Goal: Information Seeking & Learning: Find specific page/section

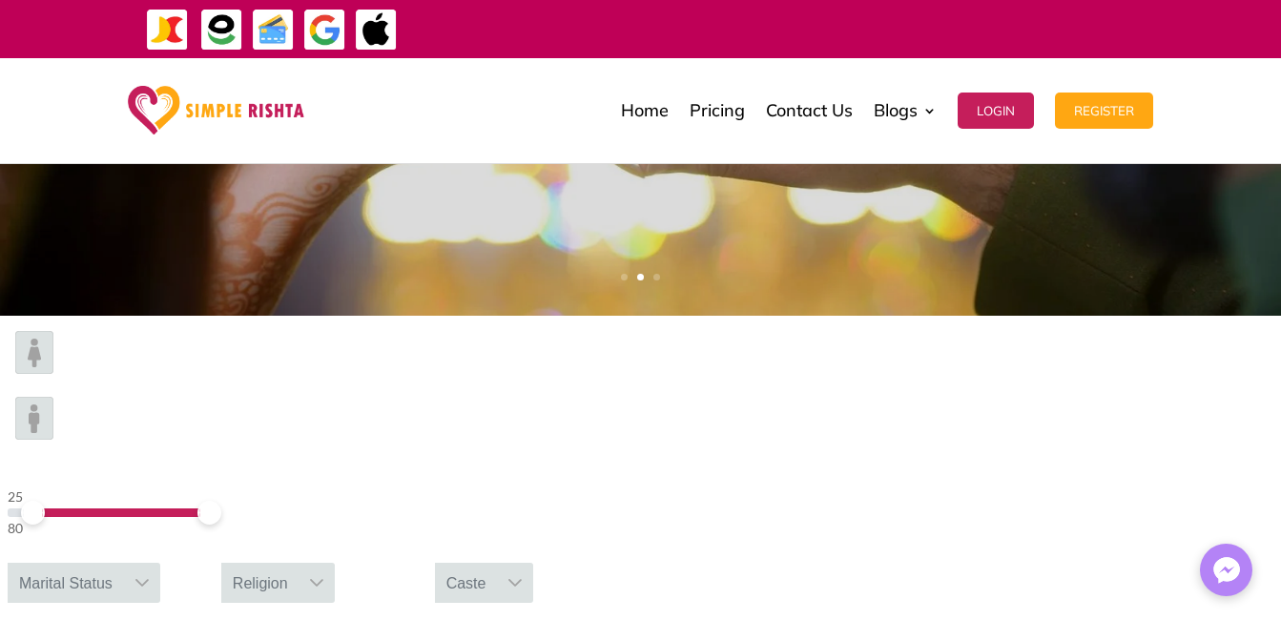
click at [45, 501] on span at bounding box center [33, 513] width 24 height 24
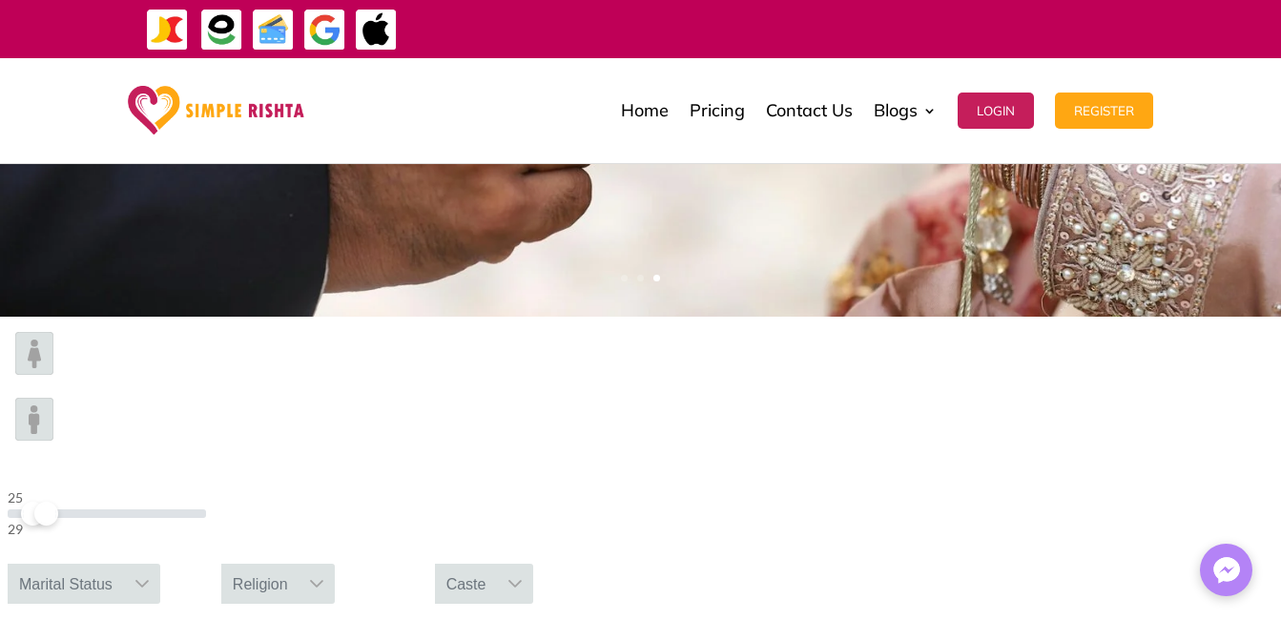
drag, startPoint x: 309, startPoint y: 383, endPoint x: 241, endPoint y: 383, distance: 67.7
click at [58, 502] on span at bounding box center [46, 514] width 24 height 24
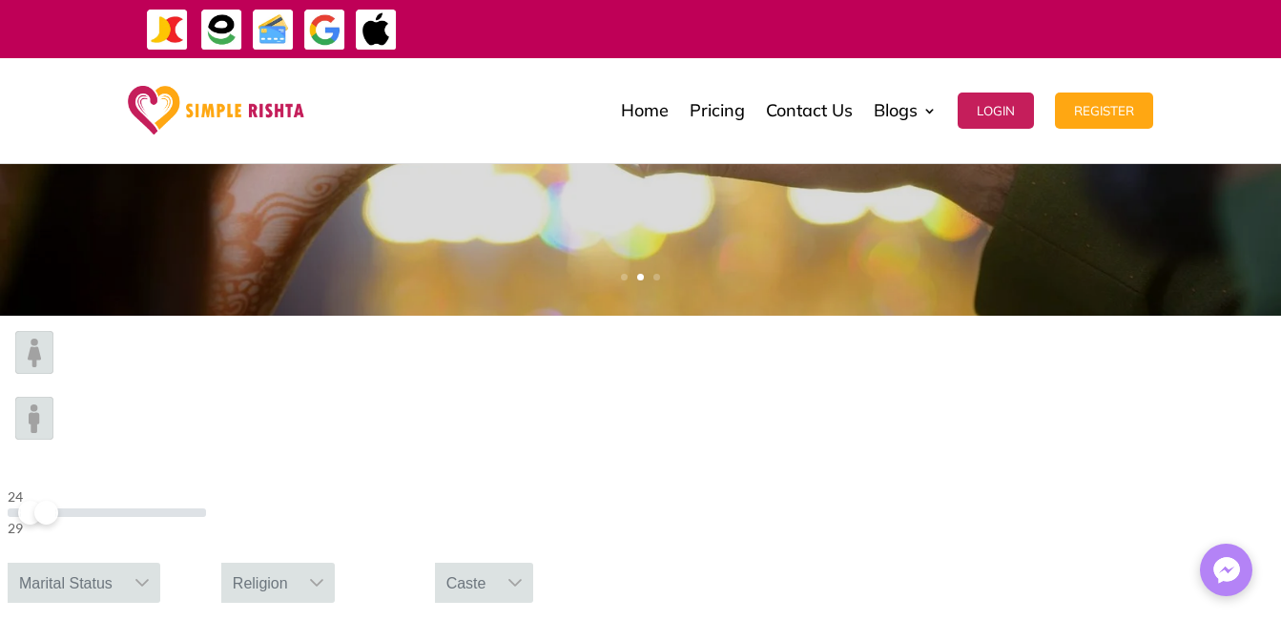
click at [150, 575] on icon at bounding box center [142, 582] width 15 height 15
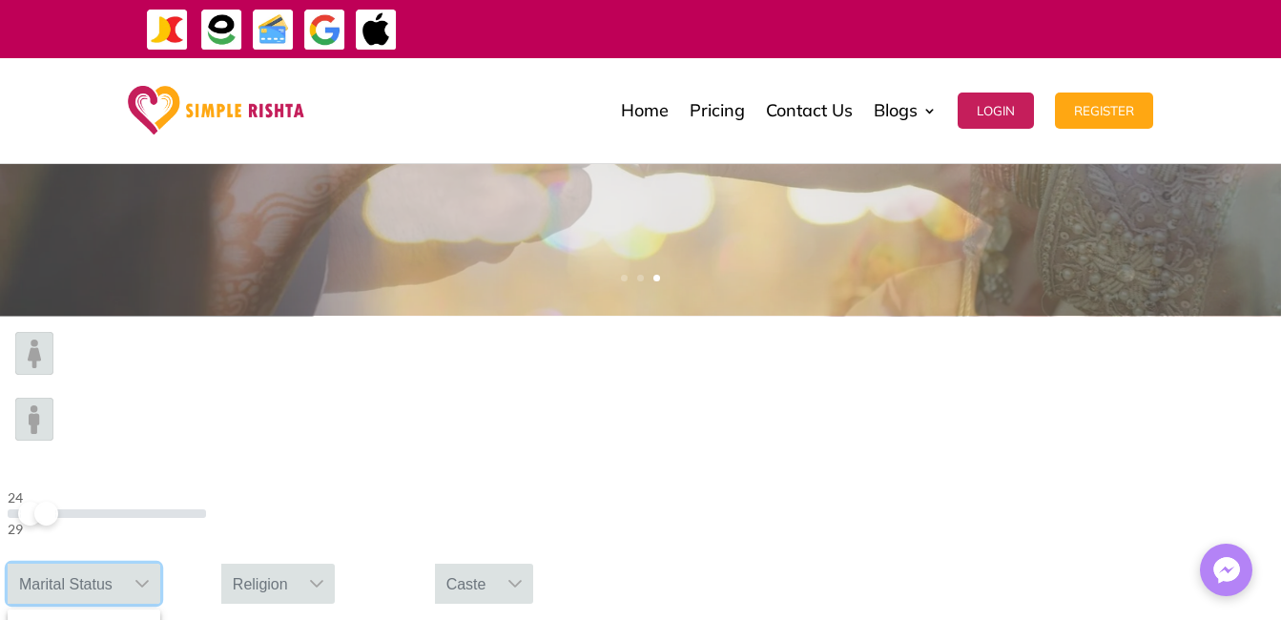
click at [53, 398] on img at bounding box center [34, 419] width 38 height 43
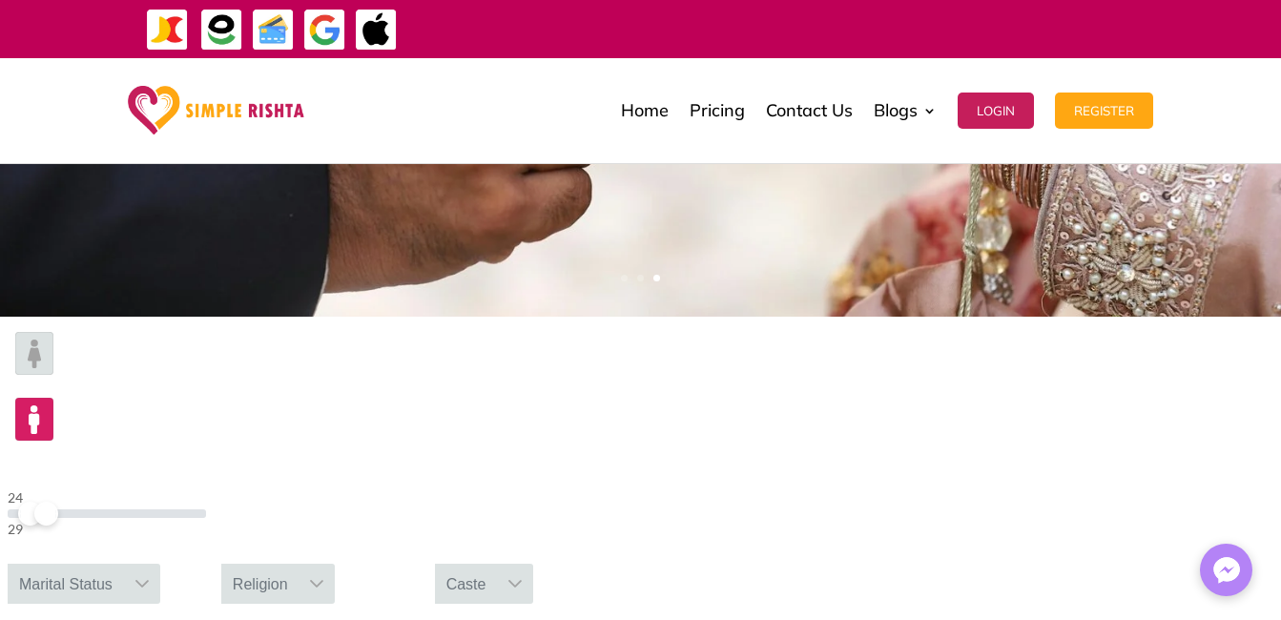
click at [150, 576] on icon at bounding box center [142, 583] width 15 height 15
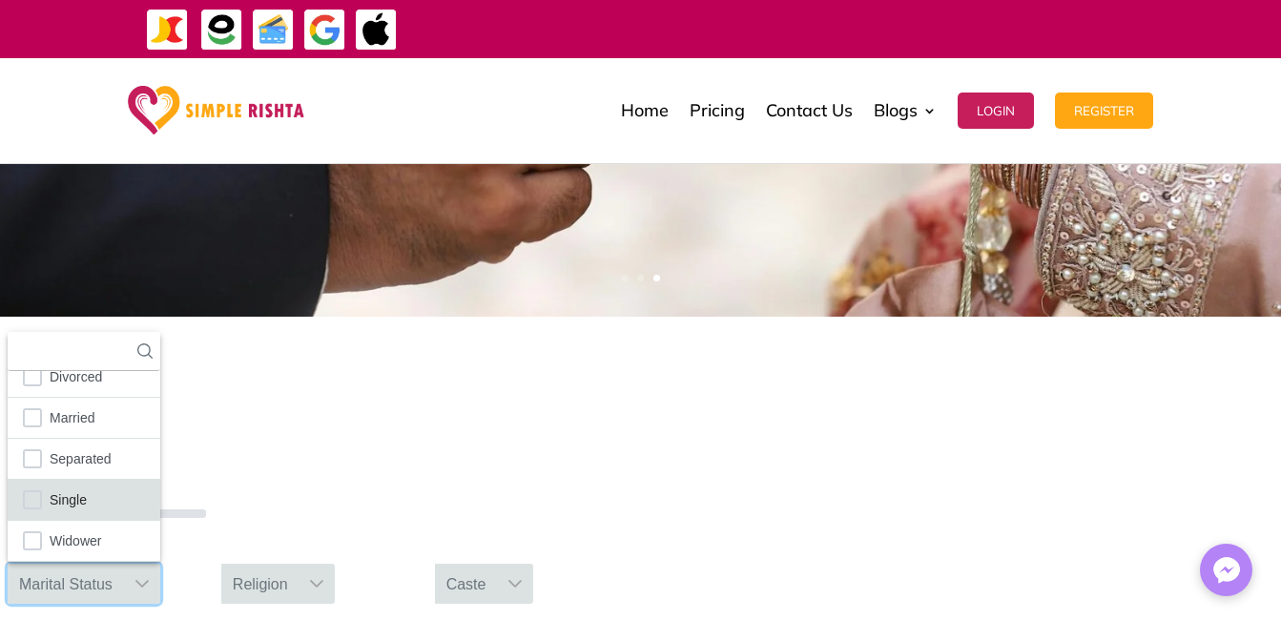
scroll to position [0, 0]
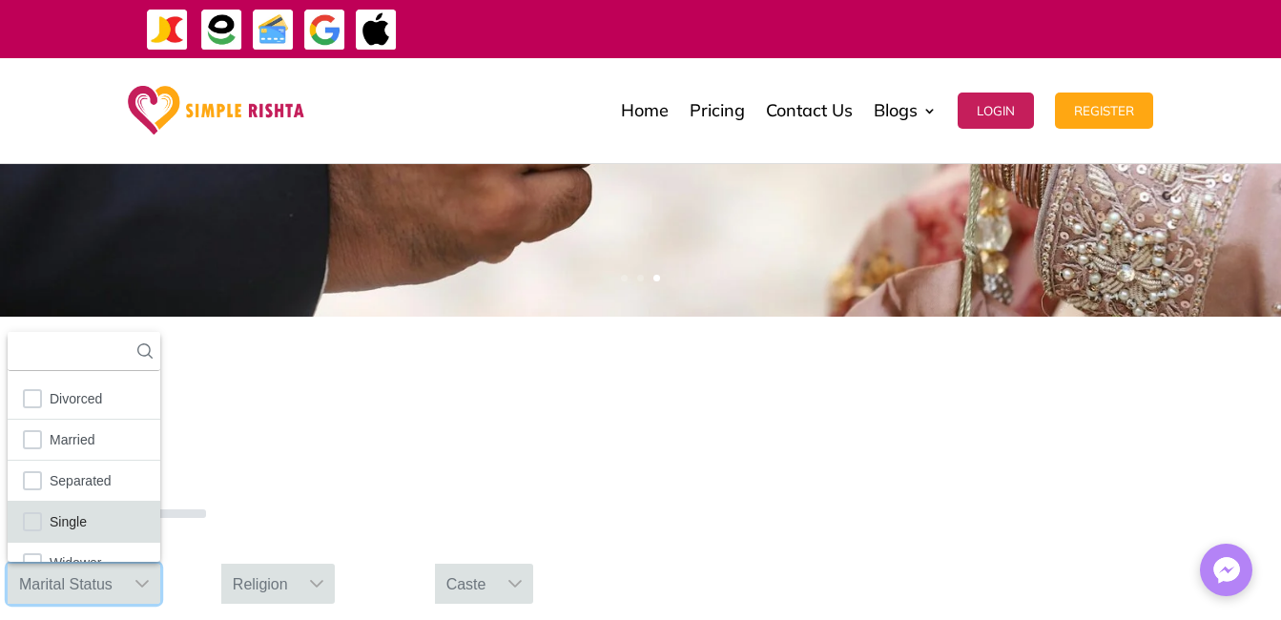
click at [87, 509] on span "Single" at bounding box center [68, 521] width 37 height 25
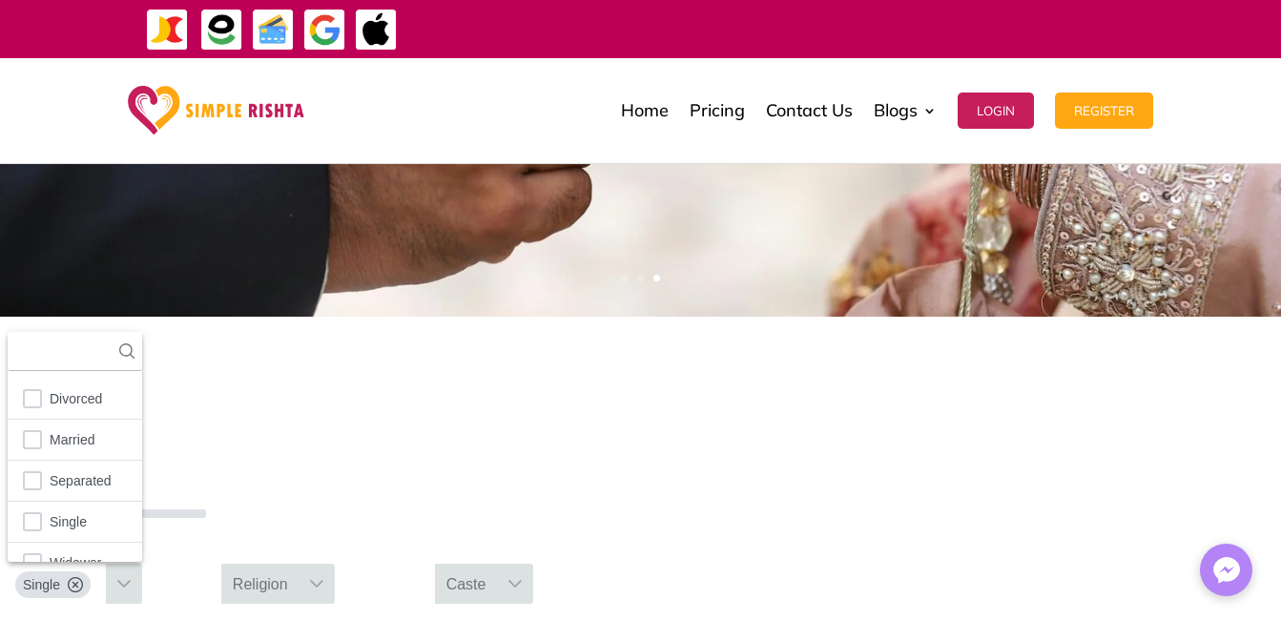
click at [324, 576] on icon at bounding box center [316, 583] width 15 height 15
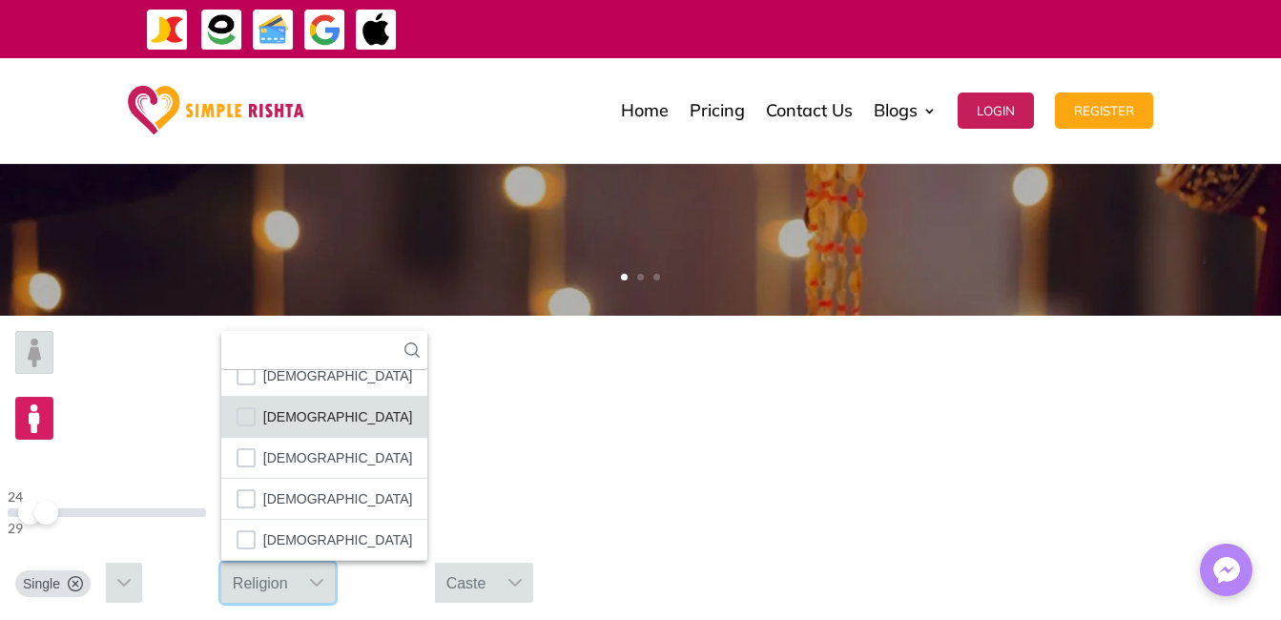
scroll to position [112, 0]
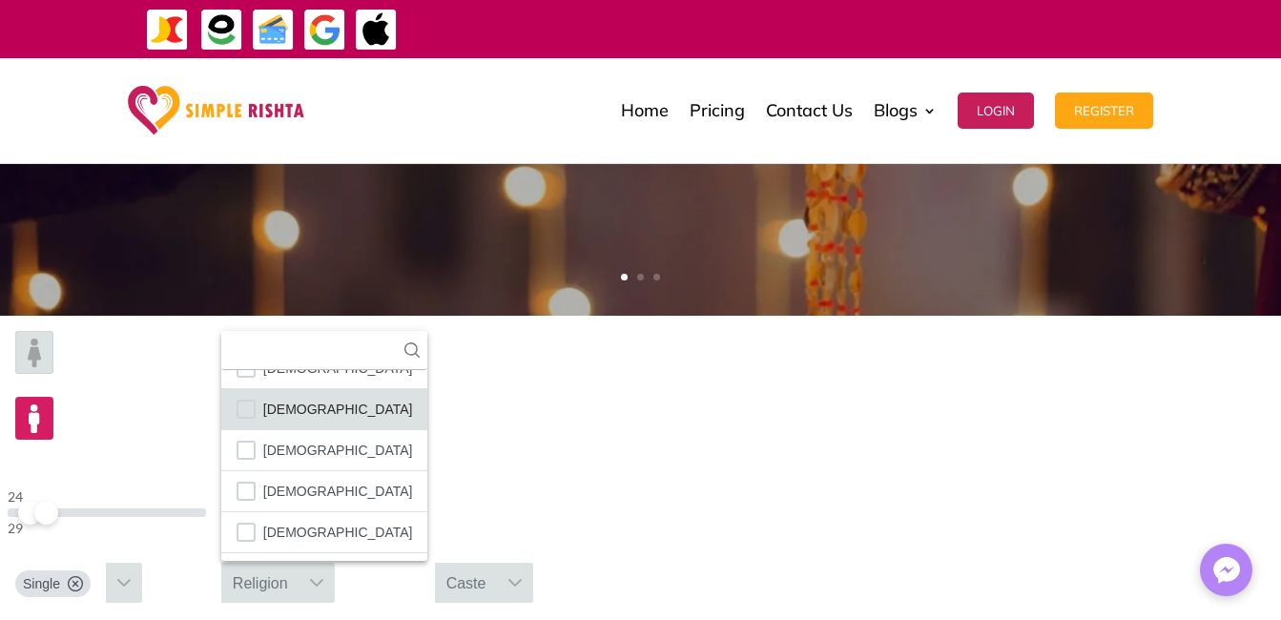
click at [428, 471] on li "[DEMOGRAPHIC_DATA]" at bounding box center [324, 491] width 207 height 41
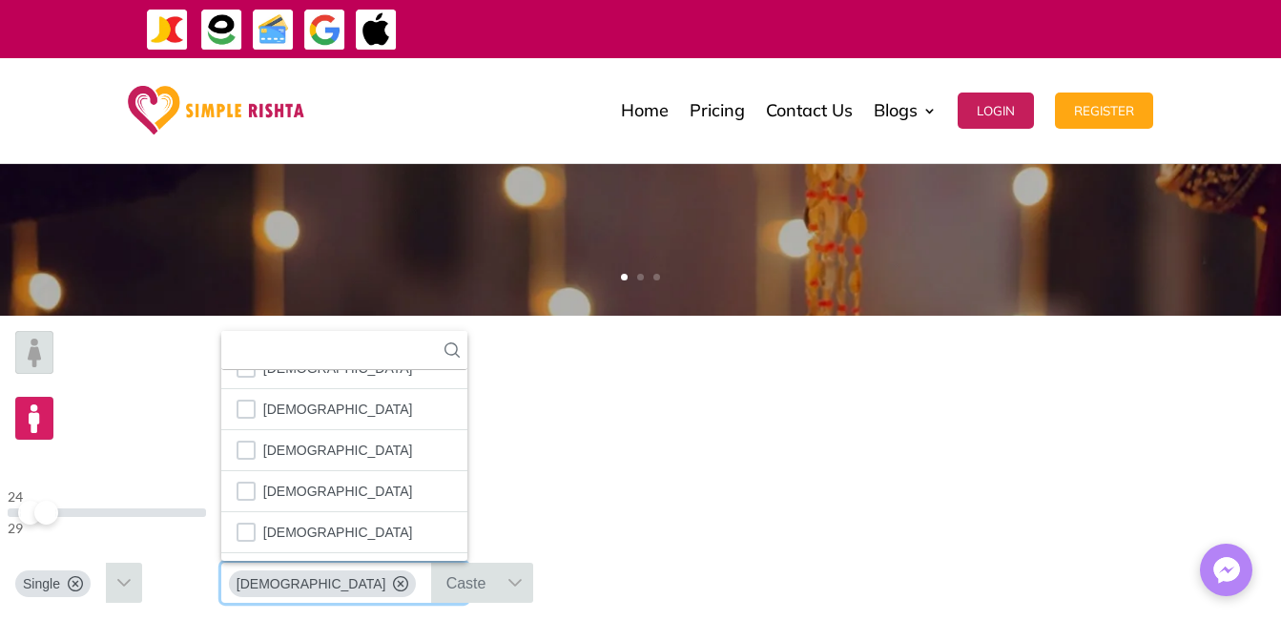
click at [523, 575] on icon at bounding box center [515, 582] width 15 height 15
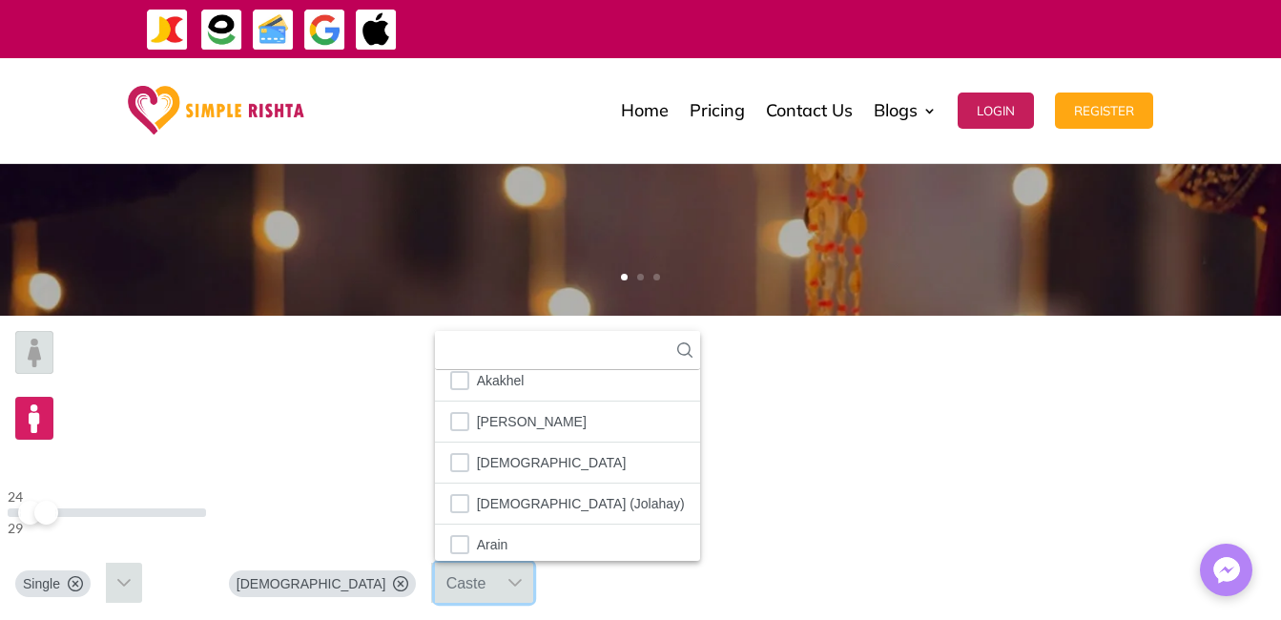
scroll to position [213, 0]
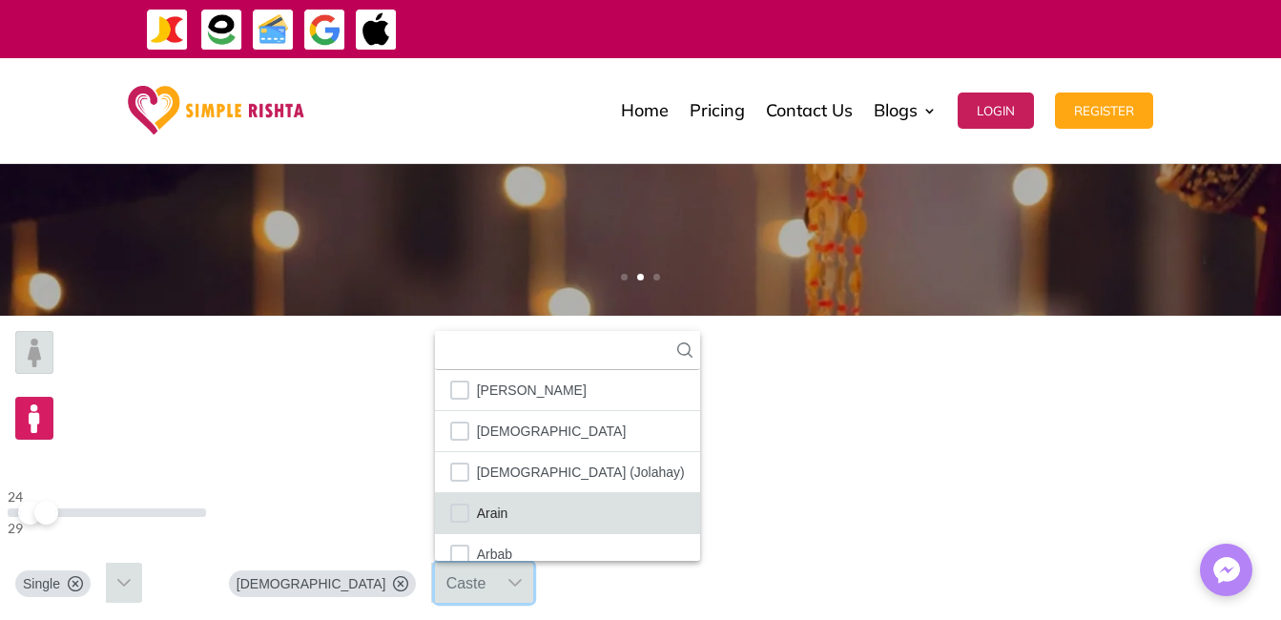
click at [700, 493] on li "Arain" at bounding box center [567, 513] width 265 height 41
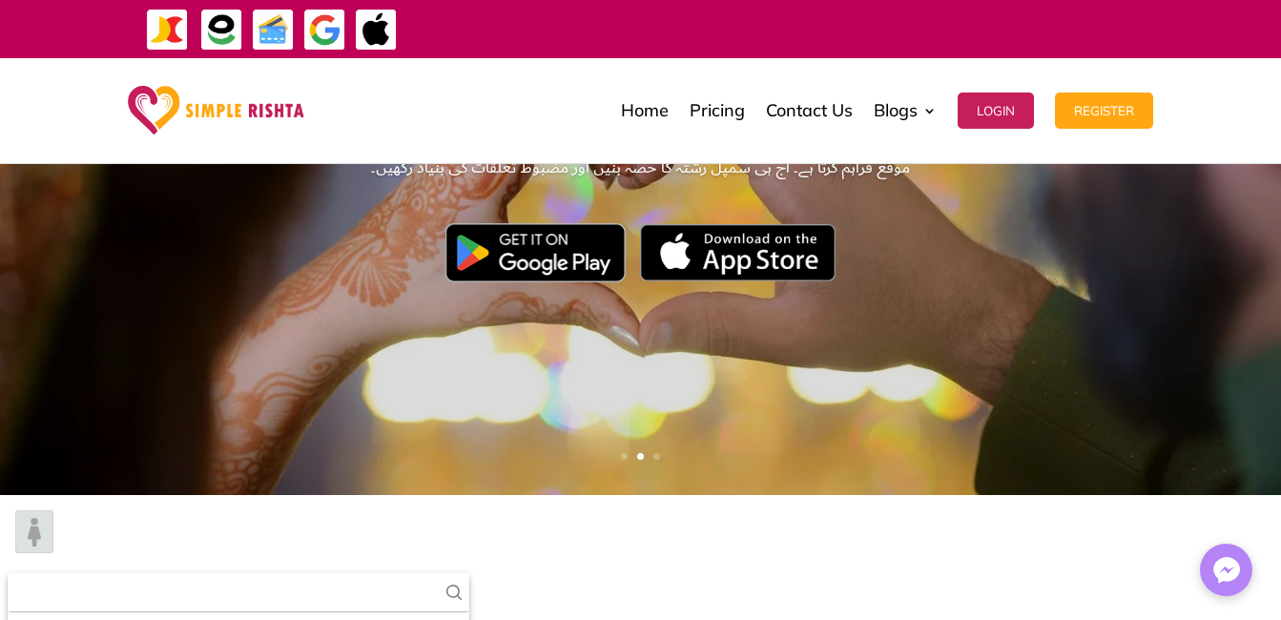
scroll to position [287, 0]
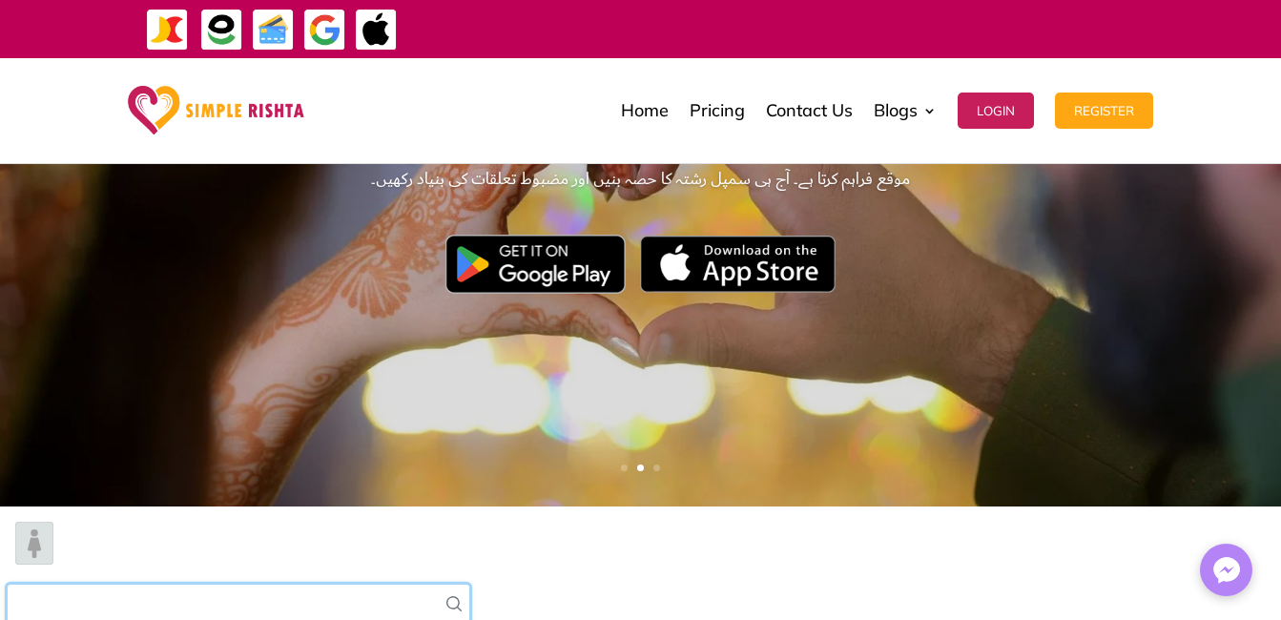
click at [469, 585] on input "text" at bounding box center [239, 604] width 462 height 39
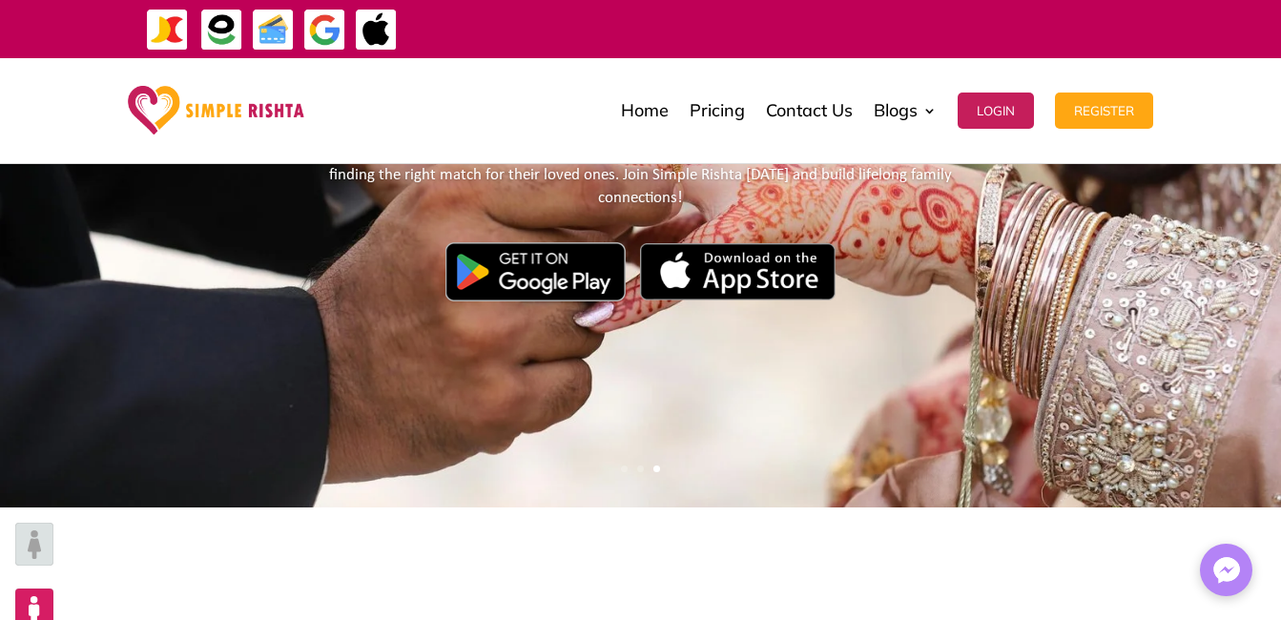
type input "***"
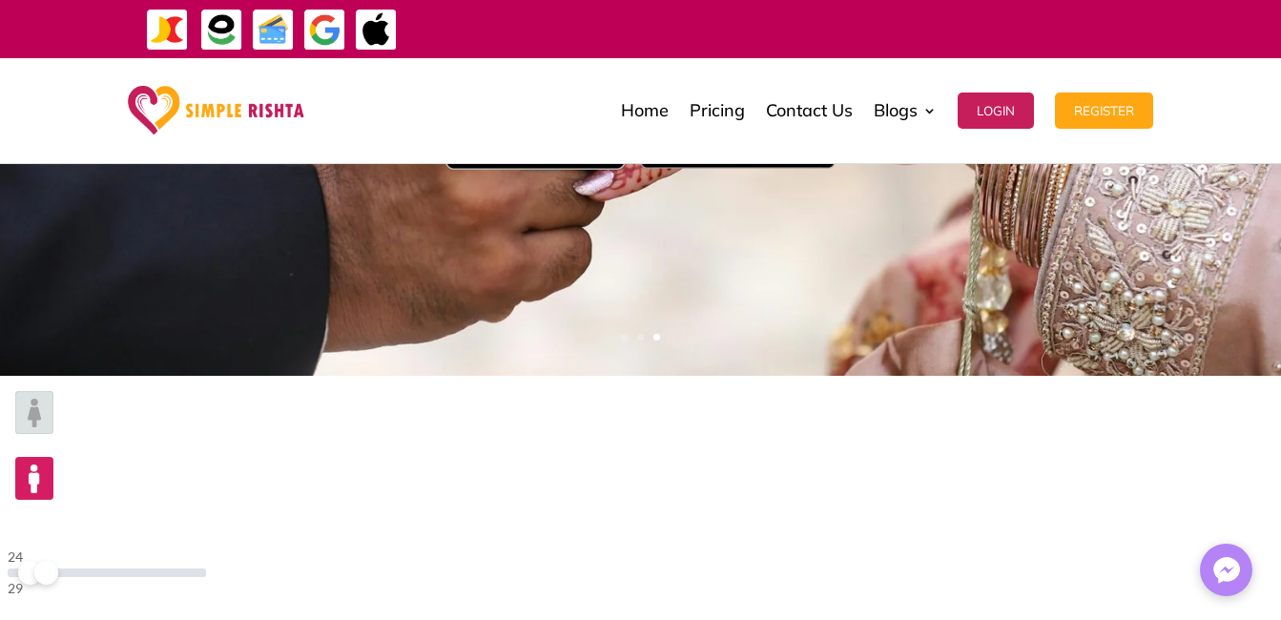
scroll to position [420, 0]
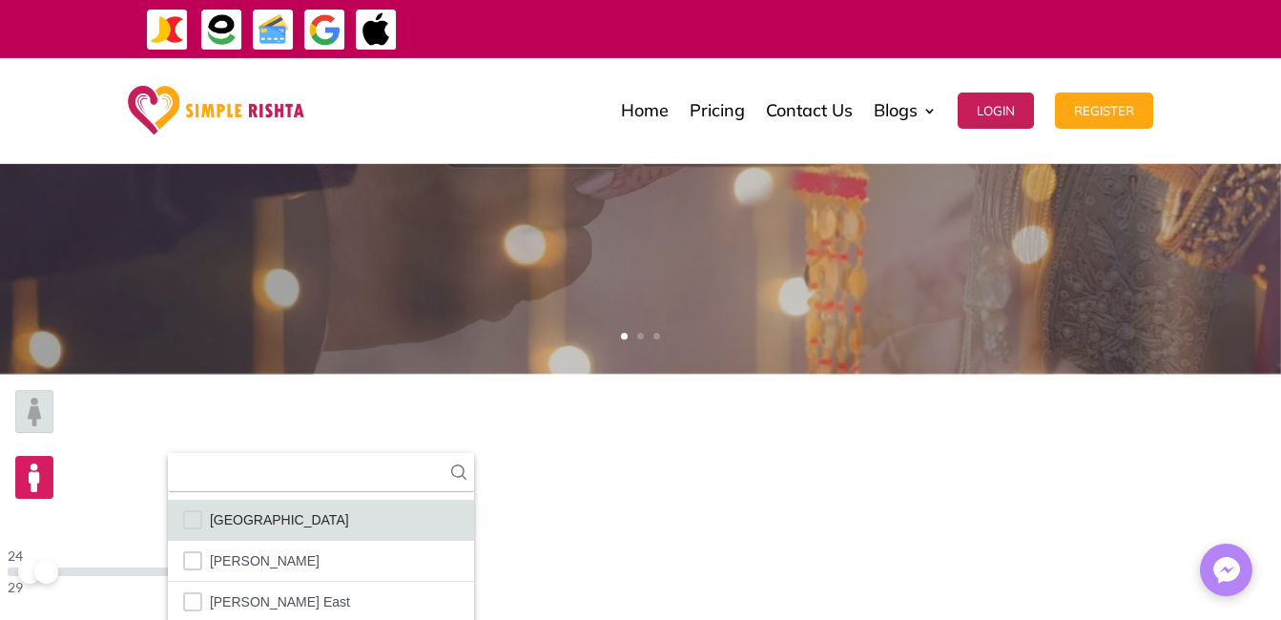
scroll to position [8, 0]
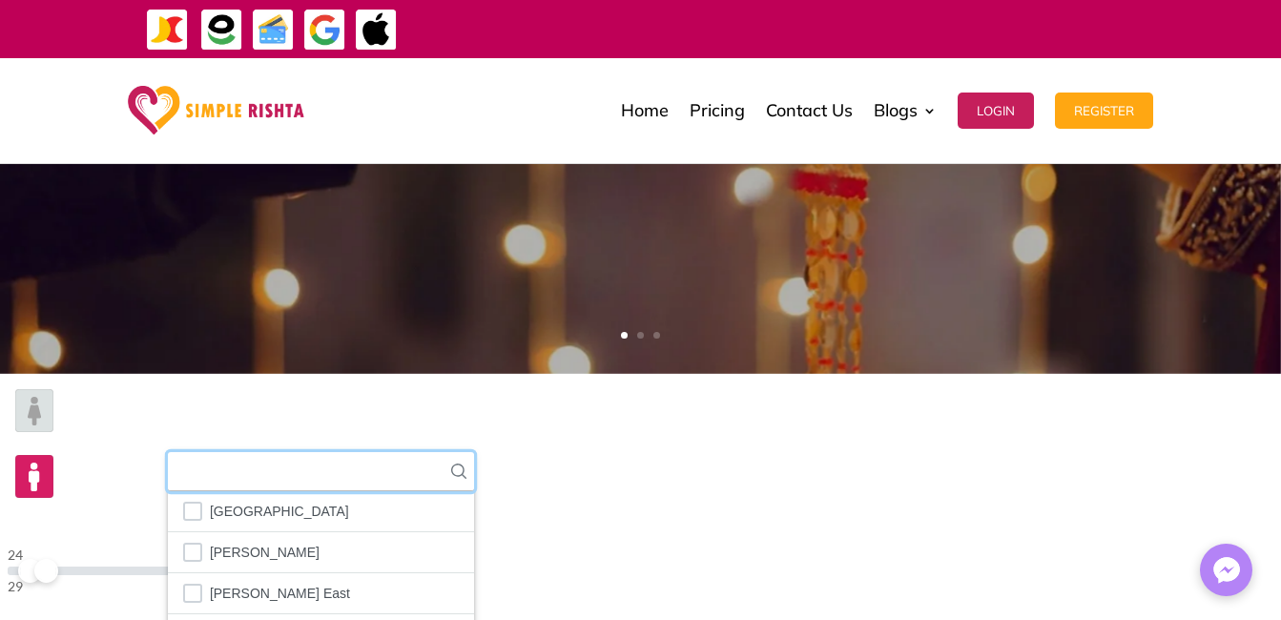
click at [474, 452] on input "text" at bounding box center [321, 471] width 306 height 39
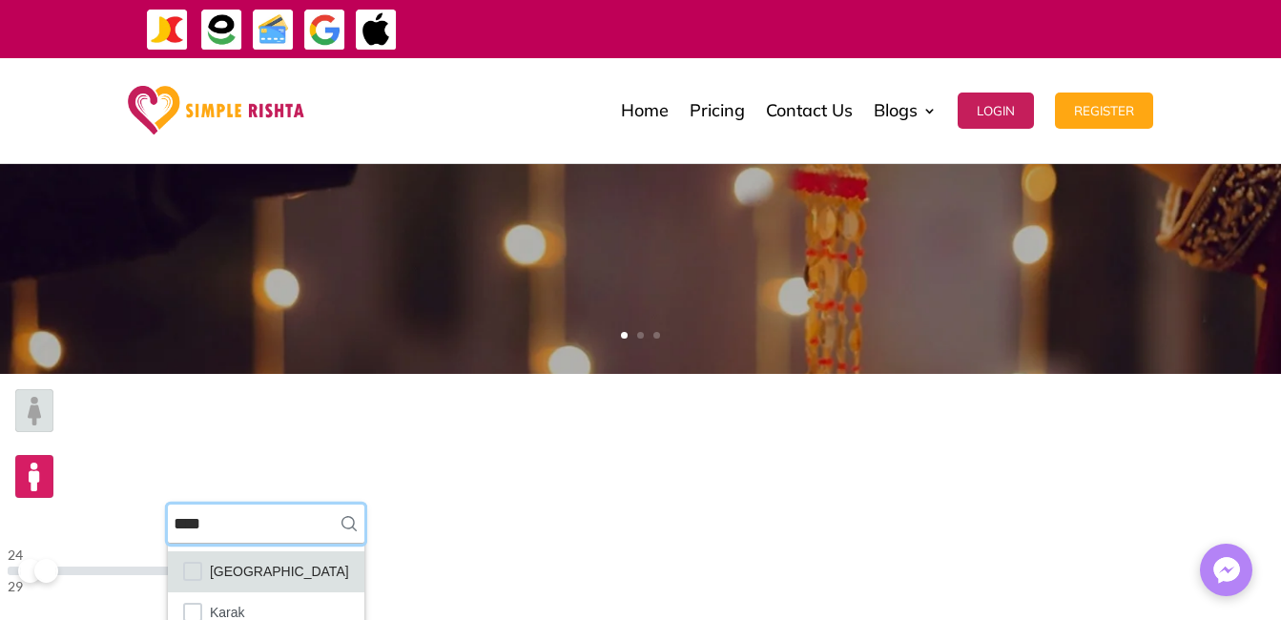
type input "****"
click at [349, 559] on span "[GEOGRAPHIC_DATA]" at bounding box center [279, 571] width 139 height 25
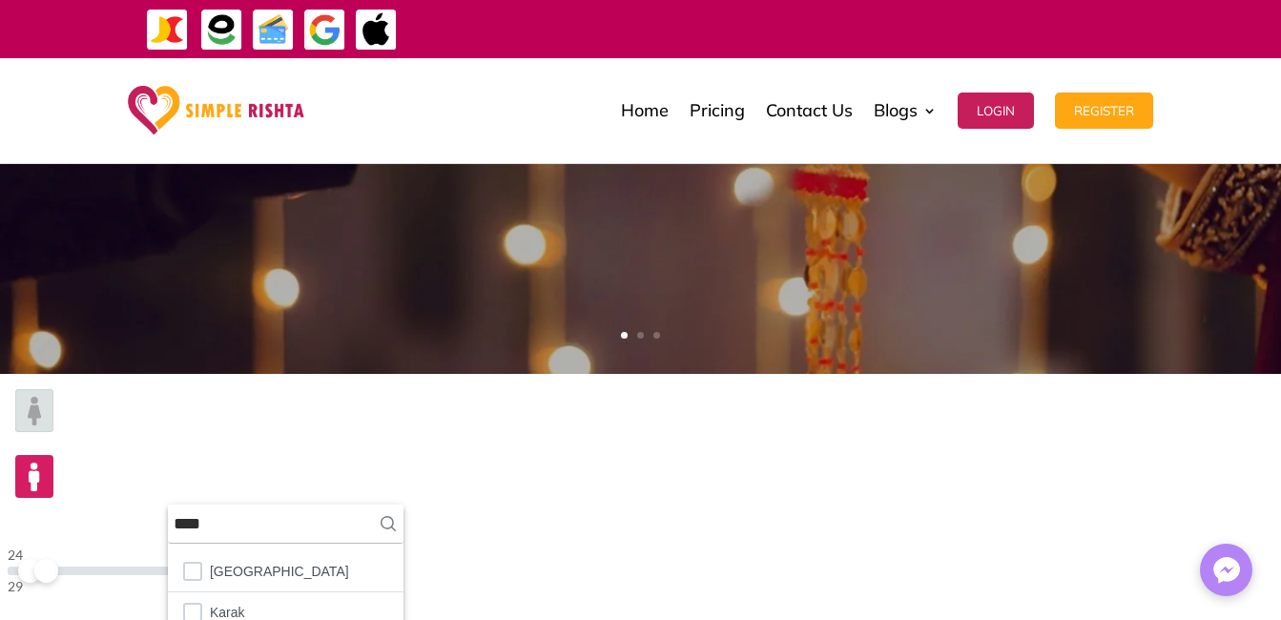
click at [1111, 513] on div "24 29 Single [DEMOGRAPHIC_DATA] [PERSON_NAME] [GEOGRAPHIC_DATA] [GEOGRAPHIC_DAT…" at bounding box center [640, 556] width 1281 height 365
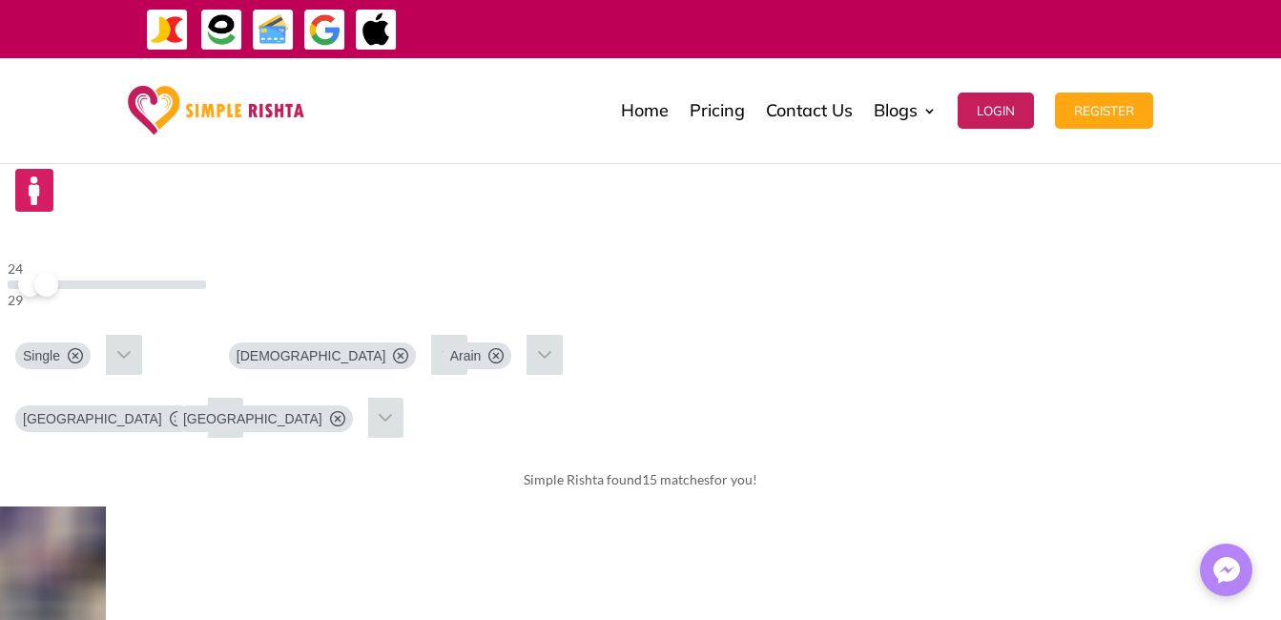
scroll to position [611, 0]
